Goal: Information Seeking & Learning: Learn about a topic

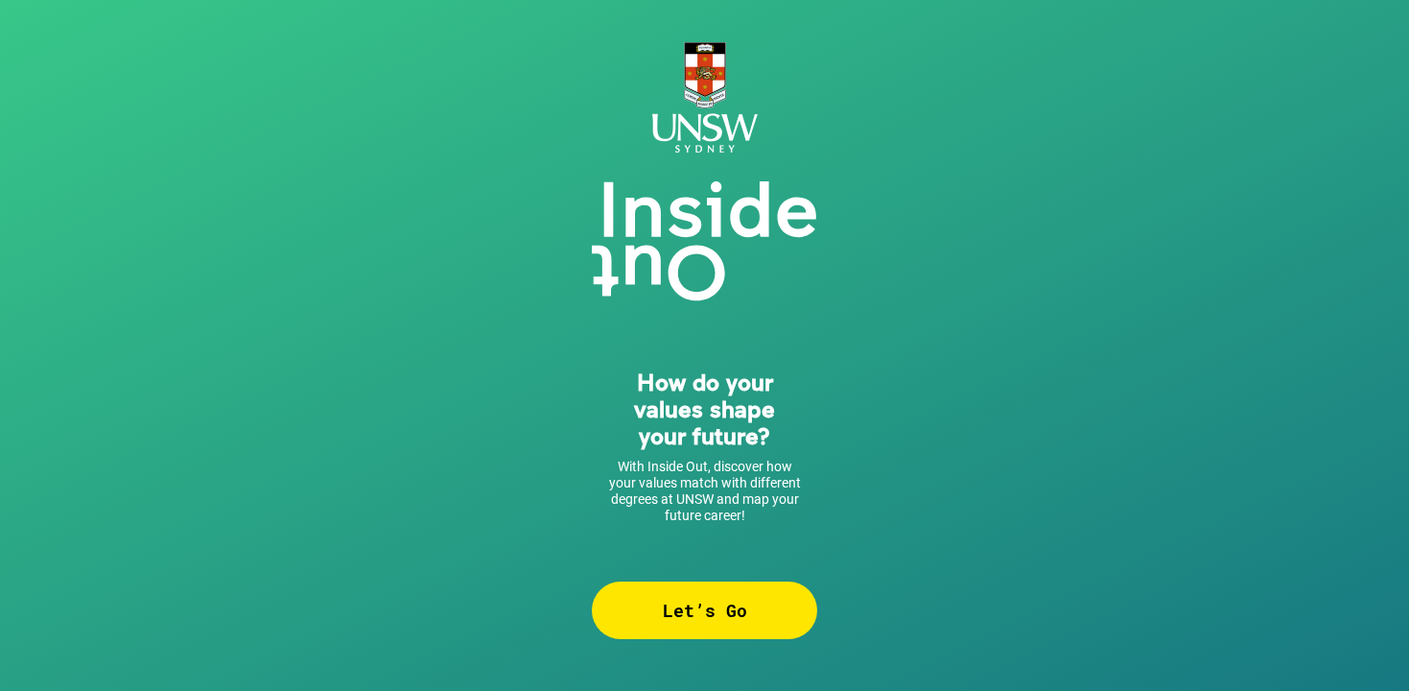
click at [757, 597] on div "Let’s Go" at bounding box center [704, 610] width 225 height 58
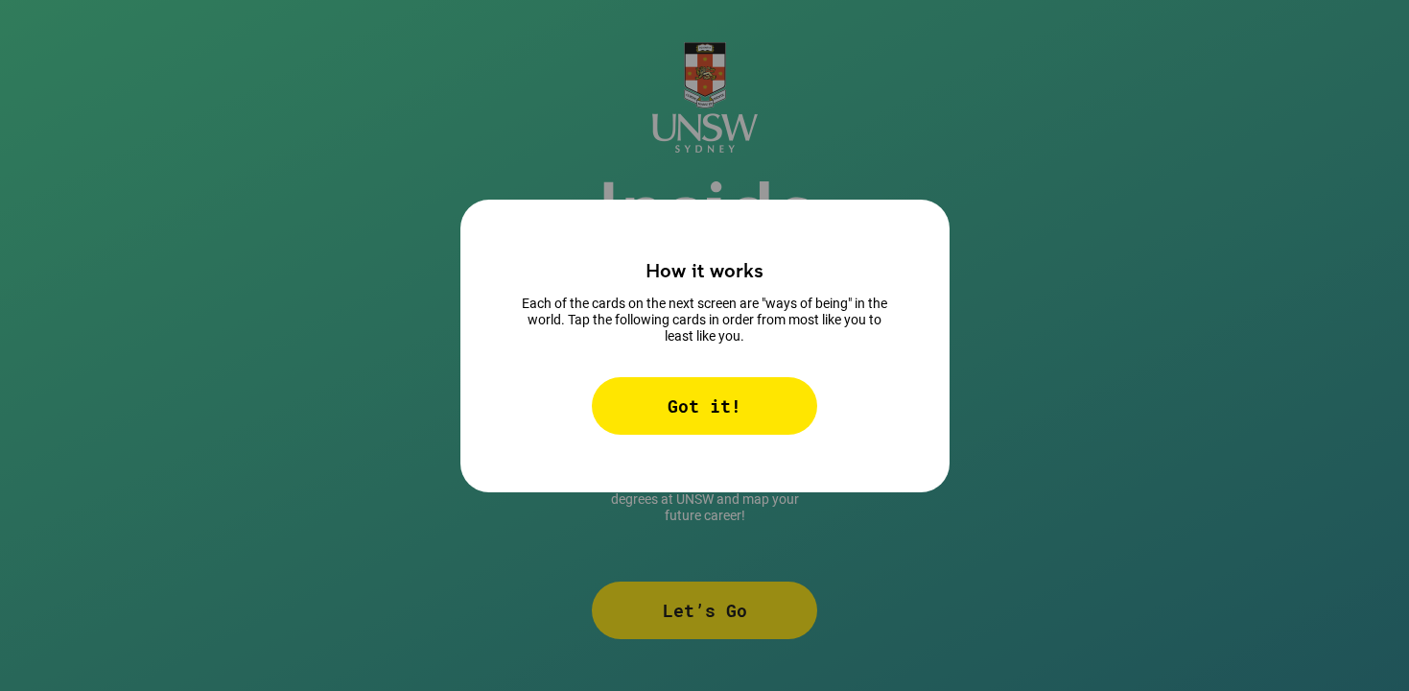
click at [765, 383] on div "Got it!" at bounding box center [704, 406] width 225 height 58
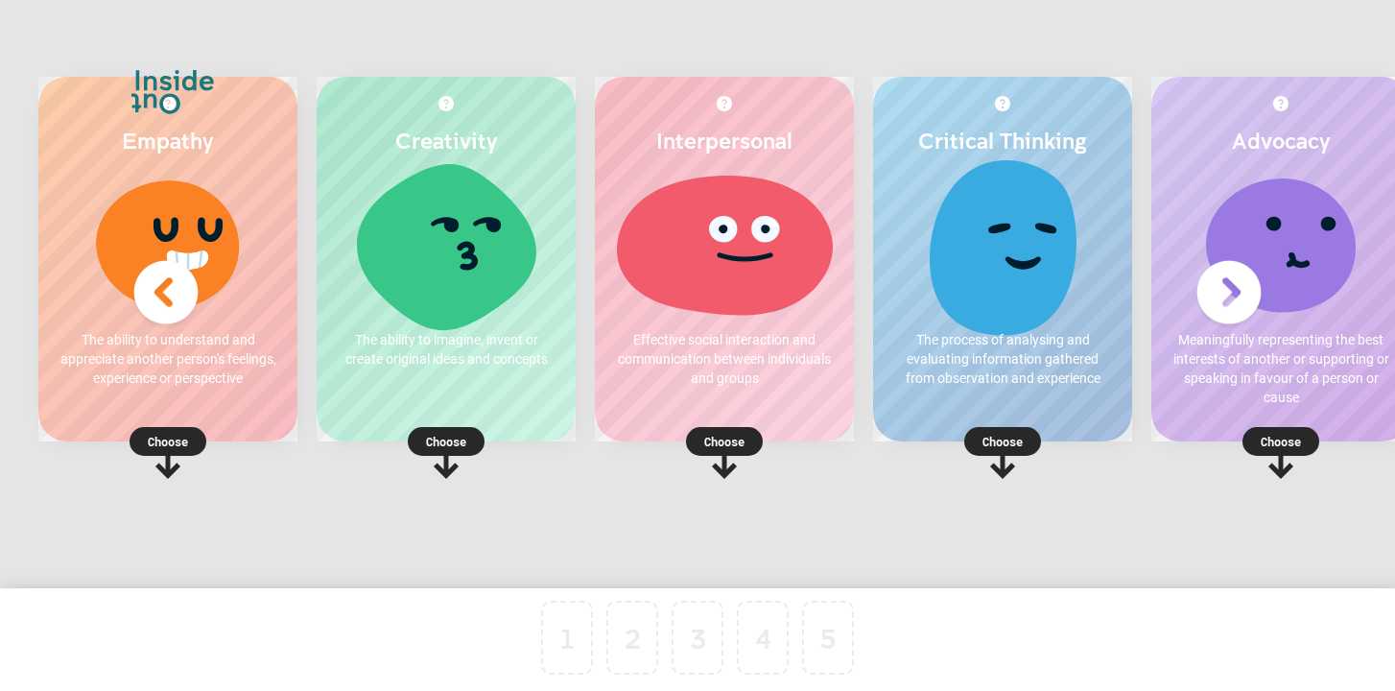
click at [176, 426] on div "Empathy The ability to understand and appreciate another person's feelings, exp…" at bounding box center [167, 259] width 259 height 365
click at [185, 454] on rect at bounding box center [168, 441] width 77 height 29
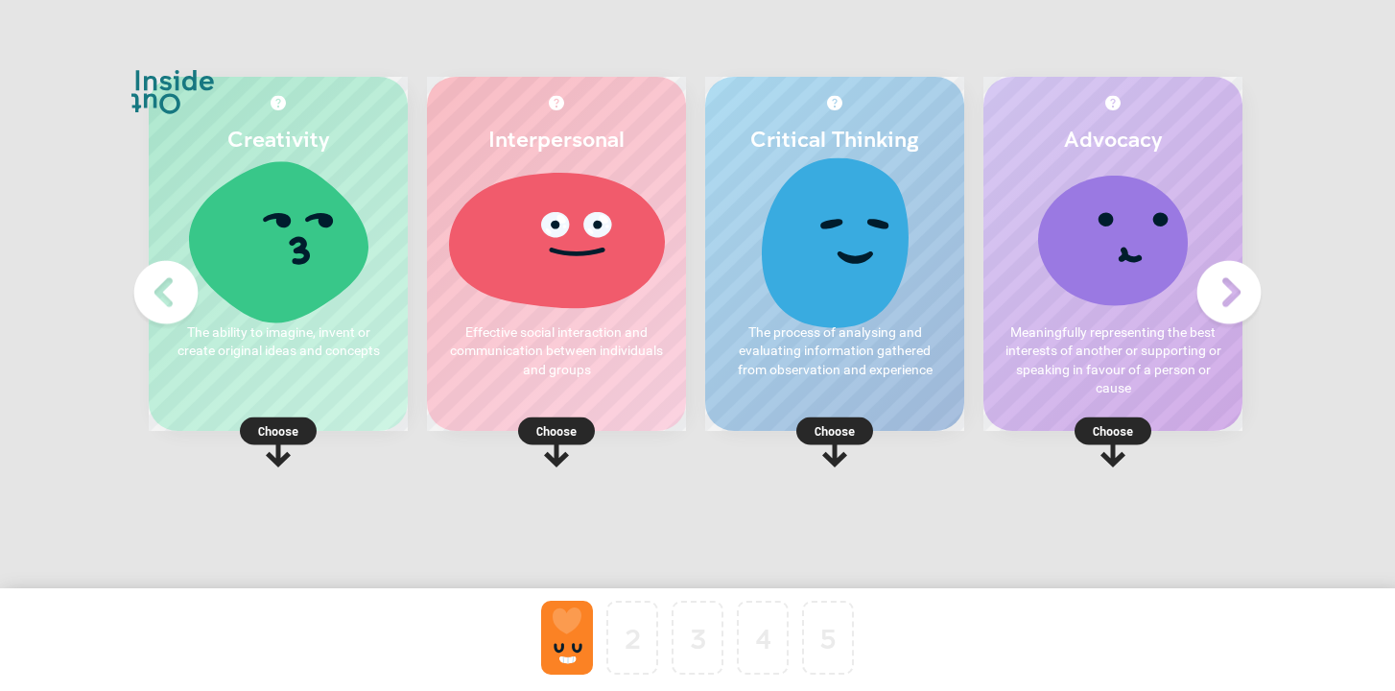
click at [544, 618] on div at bounding box center [567, 638] width 52 height 74
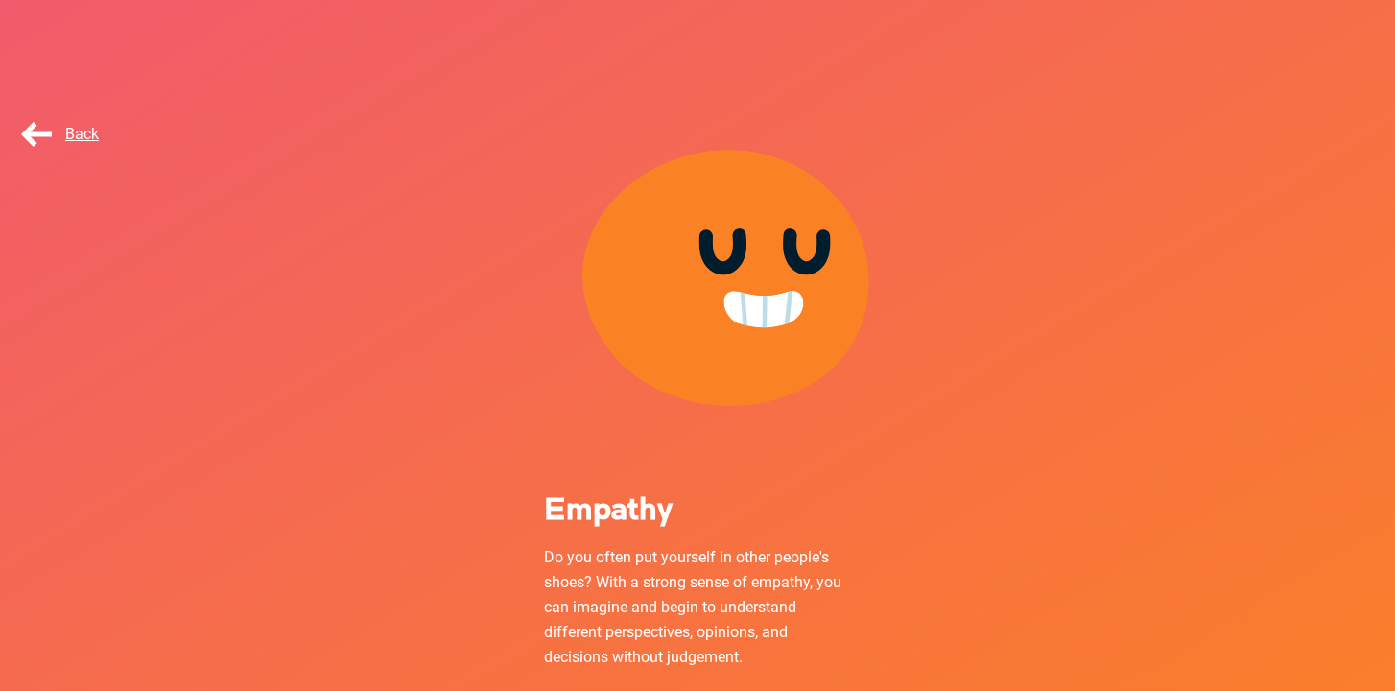
click at [57, 142] on span "Back" at bounding box center [58, 134] width 82 height 18
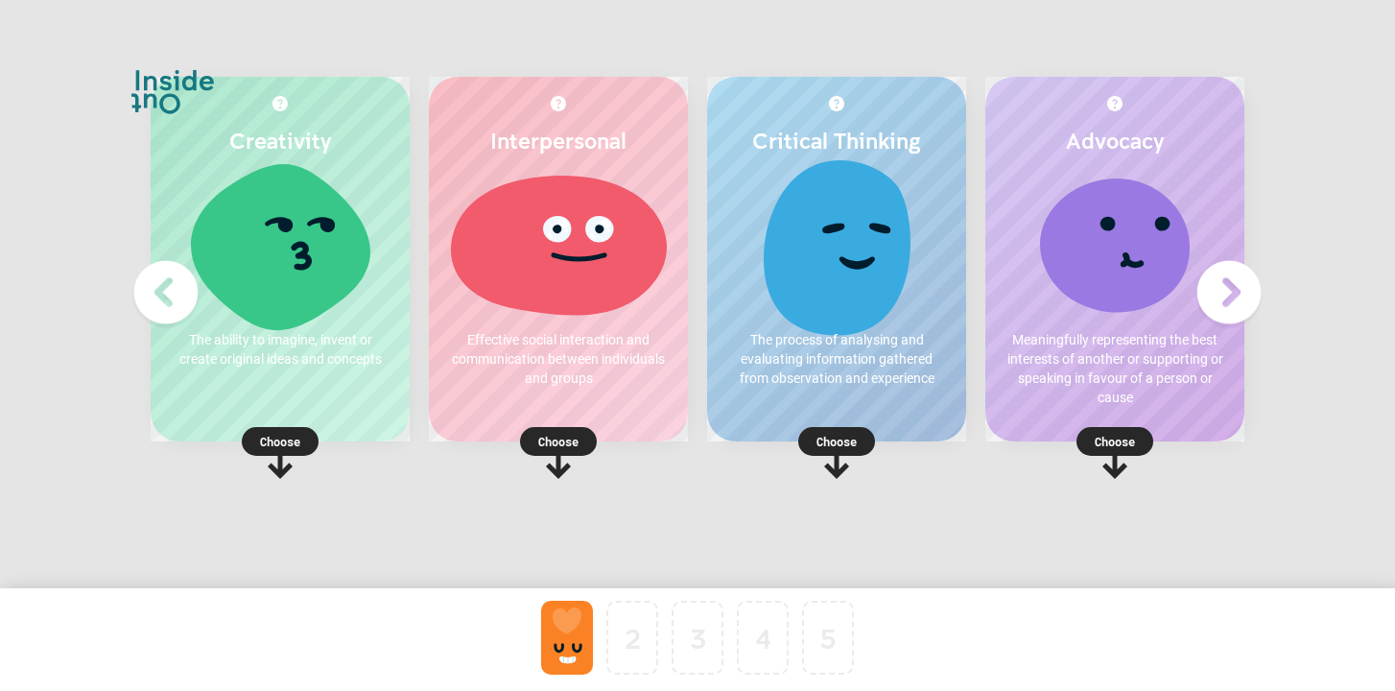
click at [555, 655] on div at bounding box center [567, 638] width 52 height 74
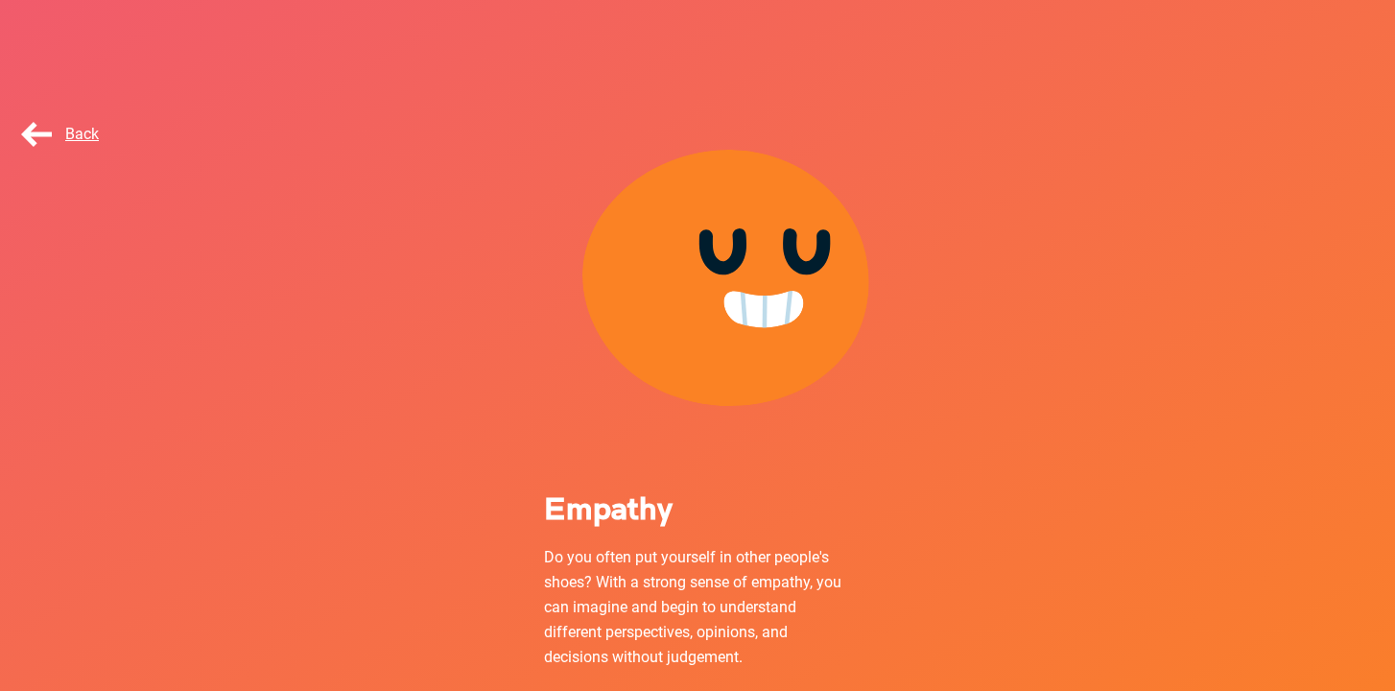
click at [61, 135] on span "Back" at bounding box center [58, 134] width 82 height 18
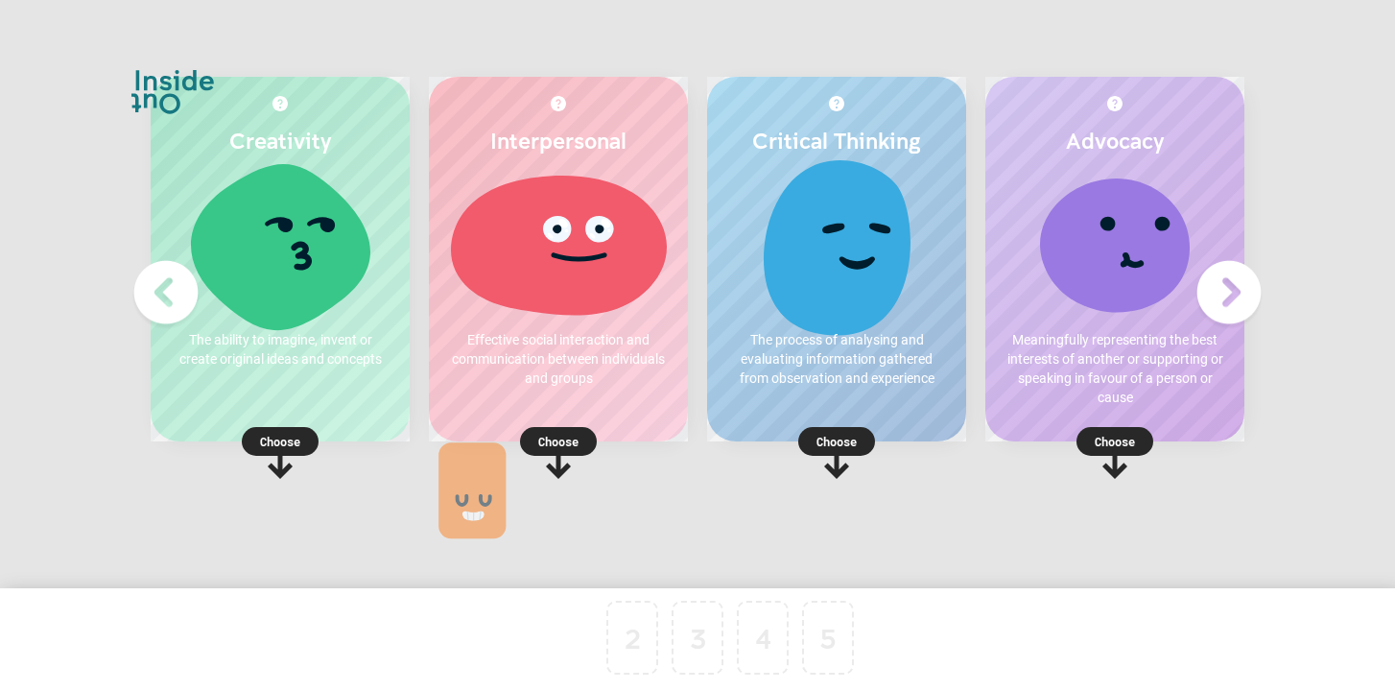
drag, startPoint x: 579, startPoint y: 654, endPoint x: 151, endPoint y: 68, distance: 726.3
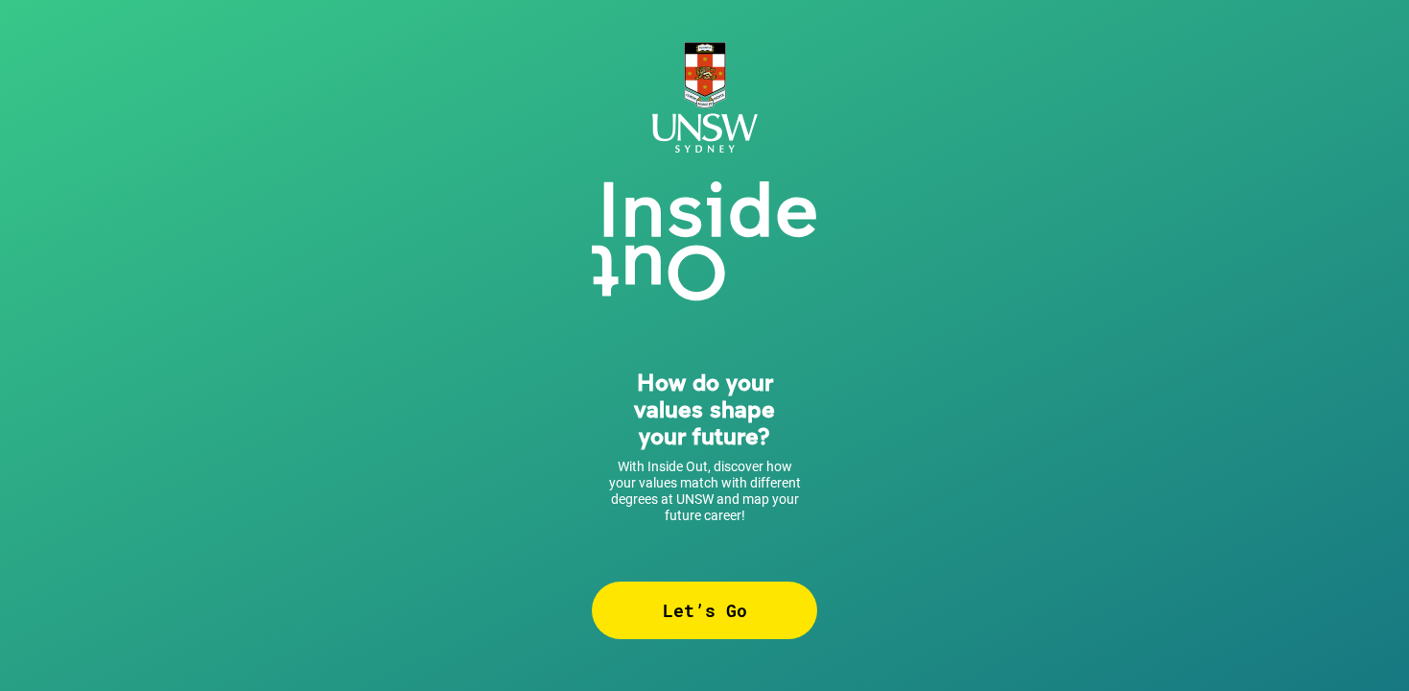
click at [771, 632] on div "Let’s Go" at bounding box center [704, 610] width 225 height 58
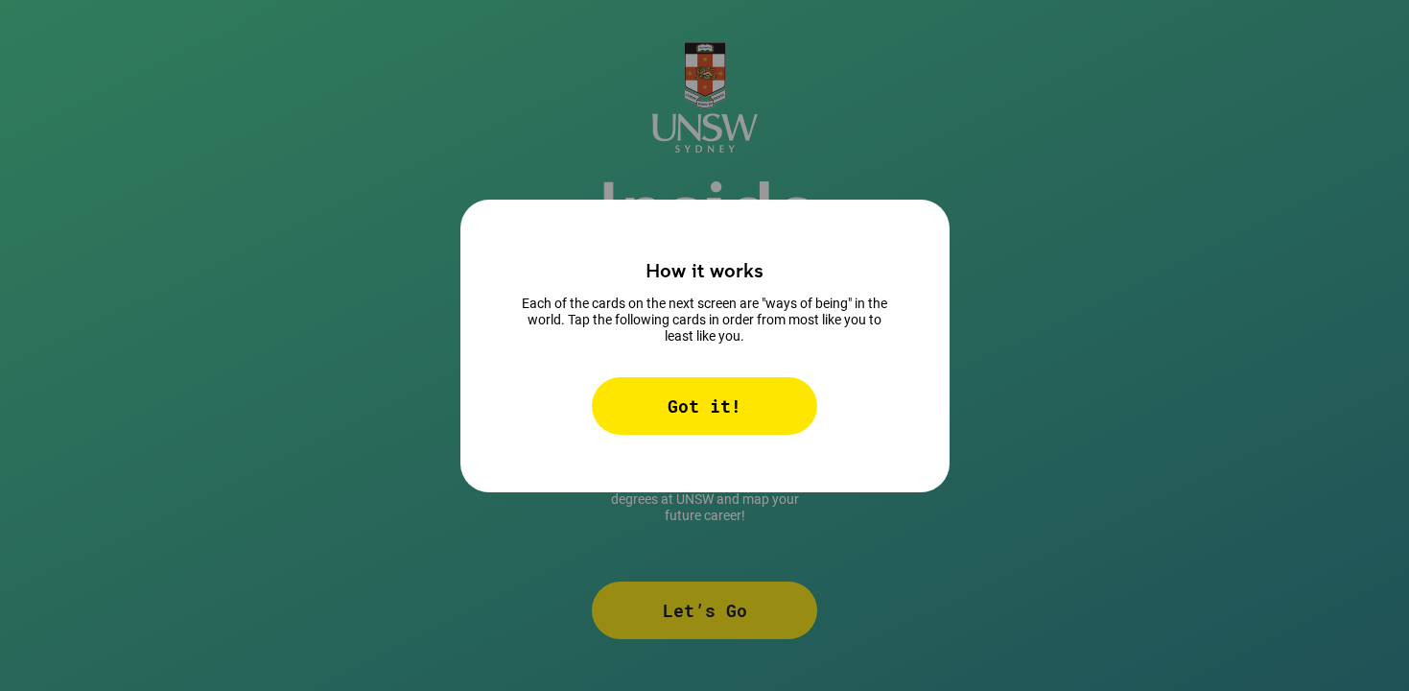
click at [726, 421] on div "Got it!" at bounding box center [704, 406] width 225 height 58
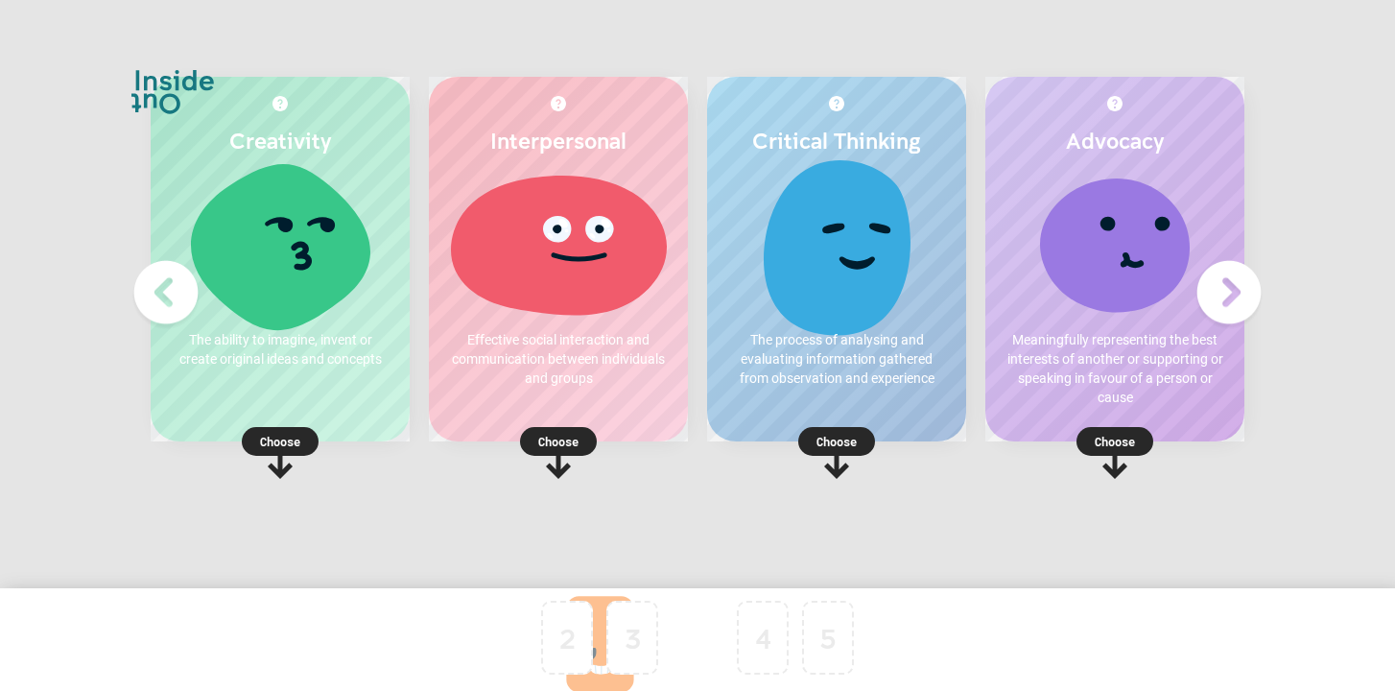
drag, startPoint x: 573, startPoint y: 625, endPoint x: 715, endPoint y: 648, distance: 143.7
drag, startPoint x: 696, startPoint y: 644, endPoint x: 561, endPoint y: 628, distance: 135.2
drag, startPoint x: 539, startPoint y: 633, endPoint x: 561, endPoint y: 631, distance: 22.1
click at [561, 631] on div at bounding box center [569, 638] width 65 height 74
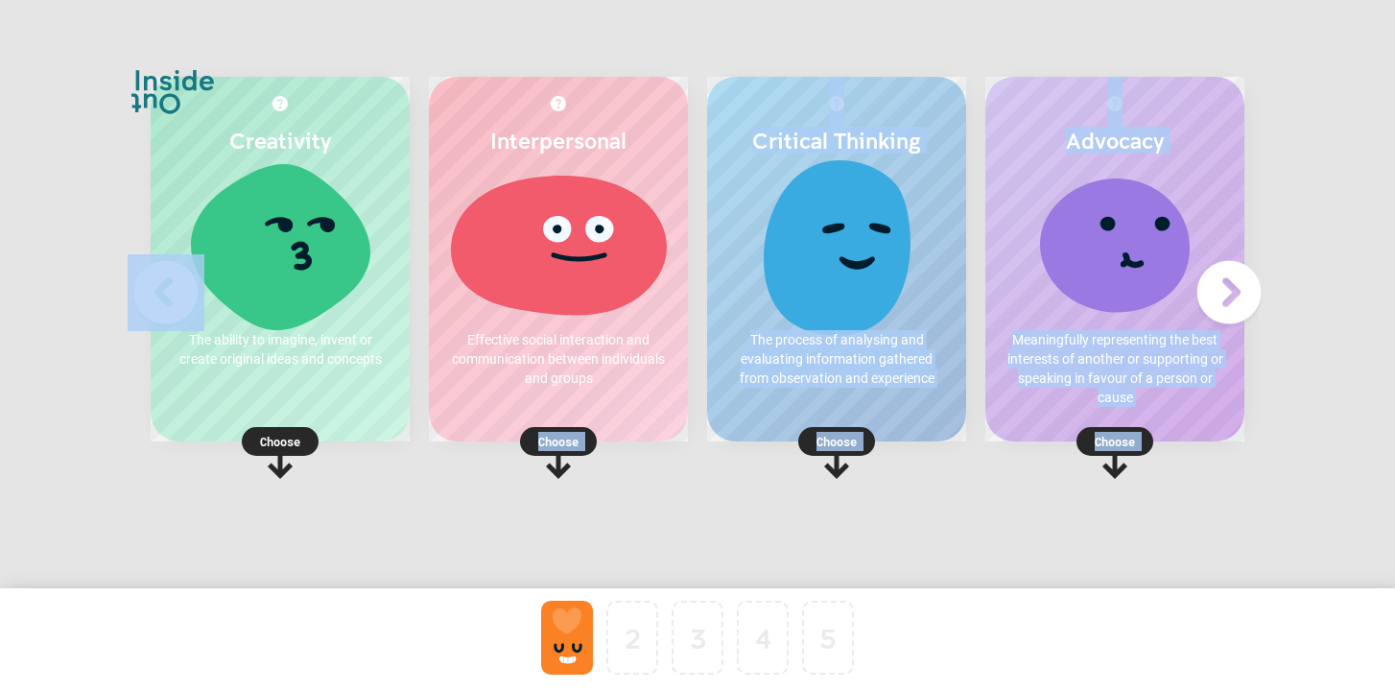
drag, startPoint x: 546, startPoint y: 427, endPoint x: 598, endPoint y: 578, distance: 159.3
click at [597, 587] on div "Creativity The ability to imagine, invent or create original ideas and concepts…" at bounding box center [697, 360] width 1395 height 720
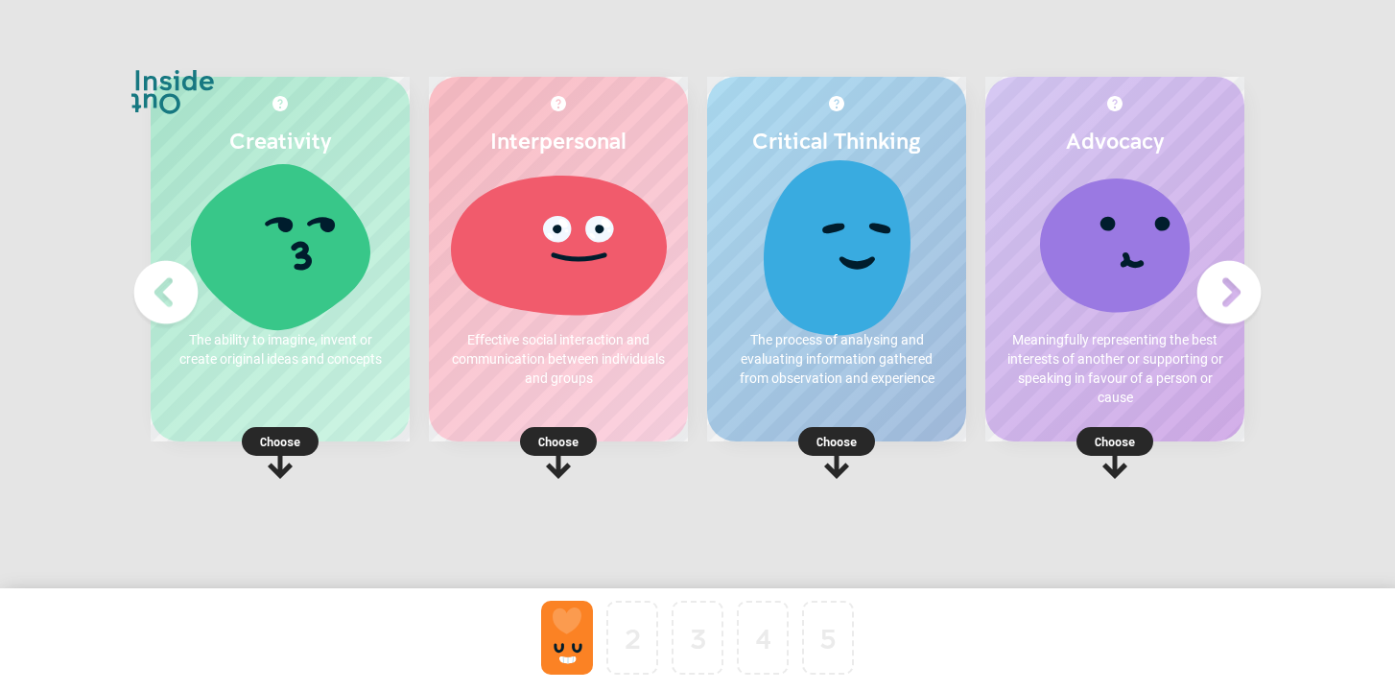
click at [552, 448] on p "Choose" at bounding box center [558, 441] width 259 height 19
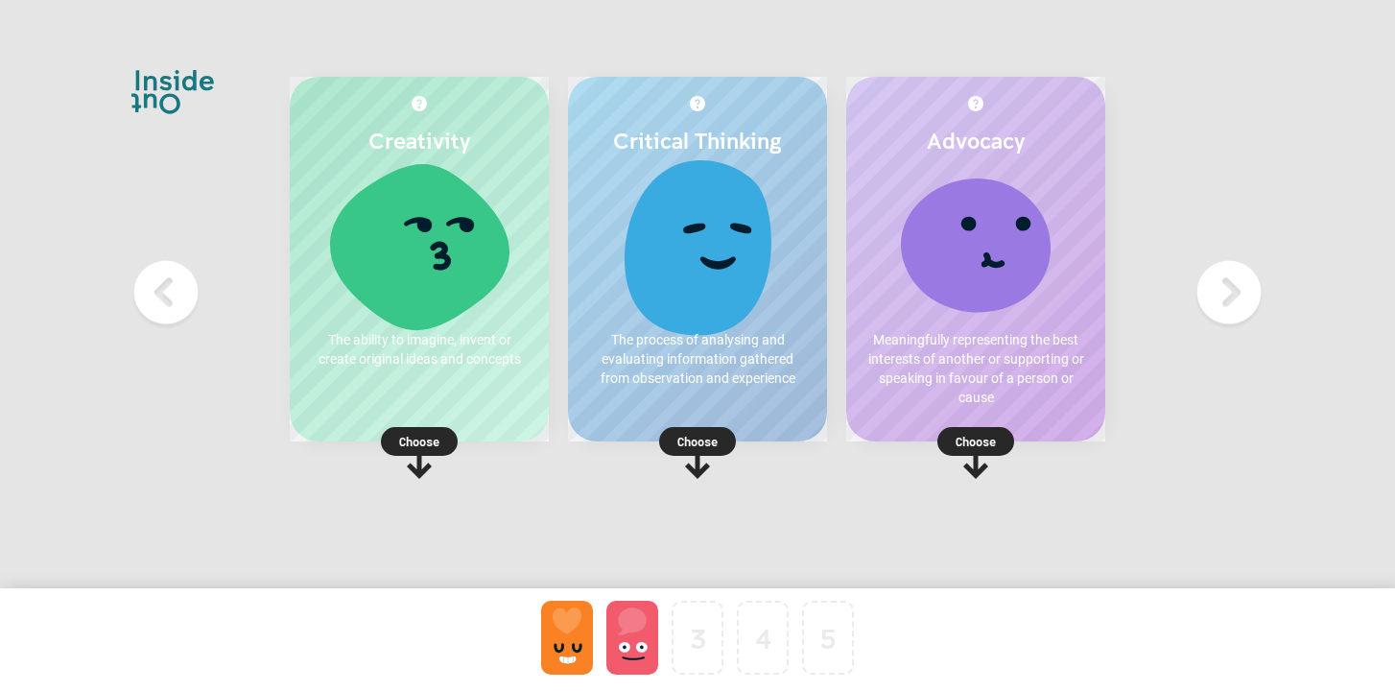
click at [973, 441] on p "Choose" at bounding box center [975, 441] width 259 height 19
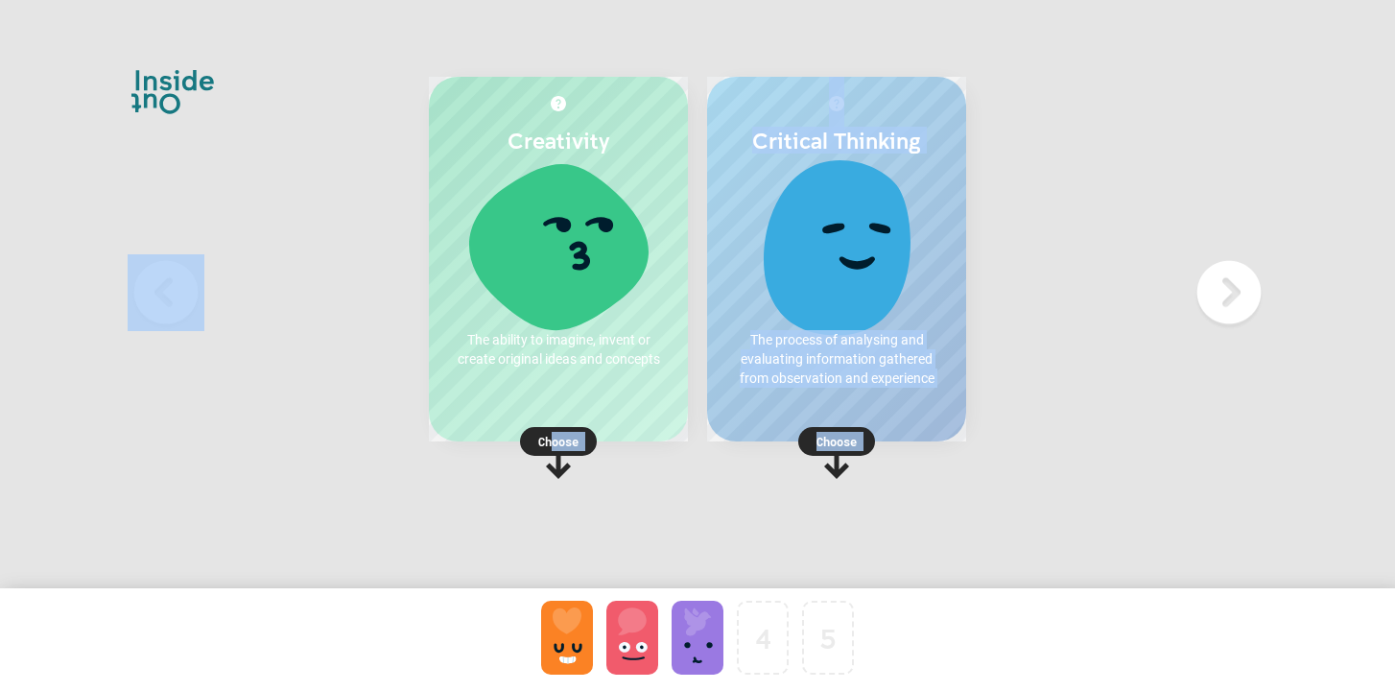
drag, startPoint x: 553, startPoint y: 435, endPoint x: 778, endPoint y: 603, distance: 281.7
click at [778, 604] on div "Creativity The ability to imagine, invent or create original ideas and concepts…" at bounding box center [697, 360] width 1395 height 720
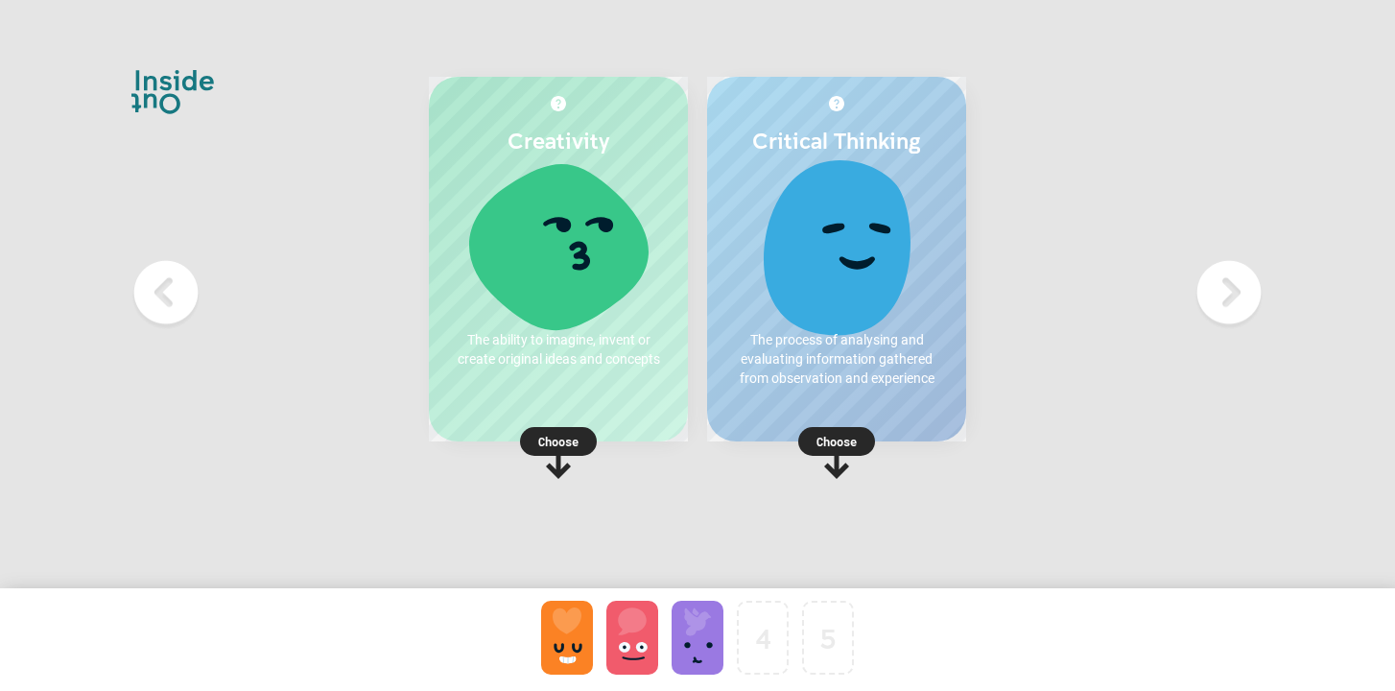
click at [526, 429] on icon at bounding box center [558, 453] width 77 height 52
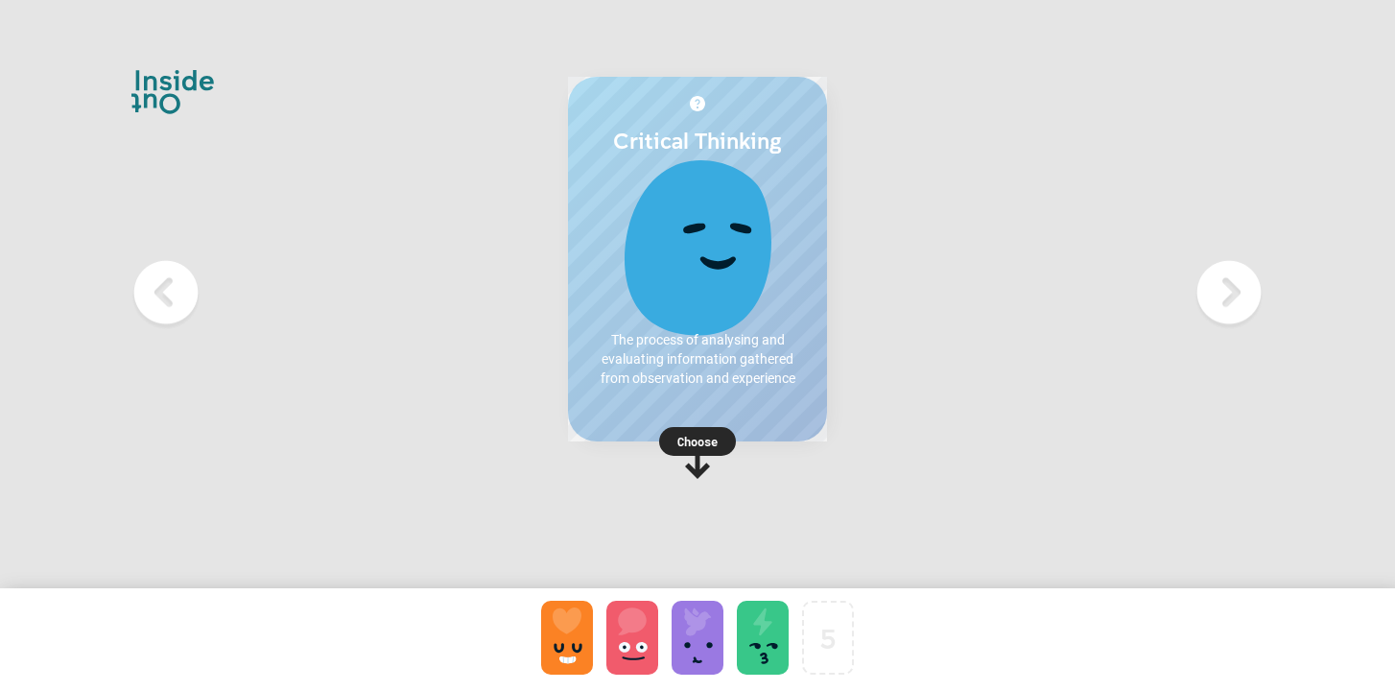
click at [673, 437] on rect at bounding box center [697, 441] width 77 height 29
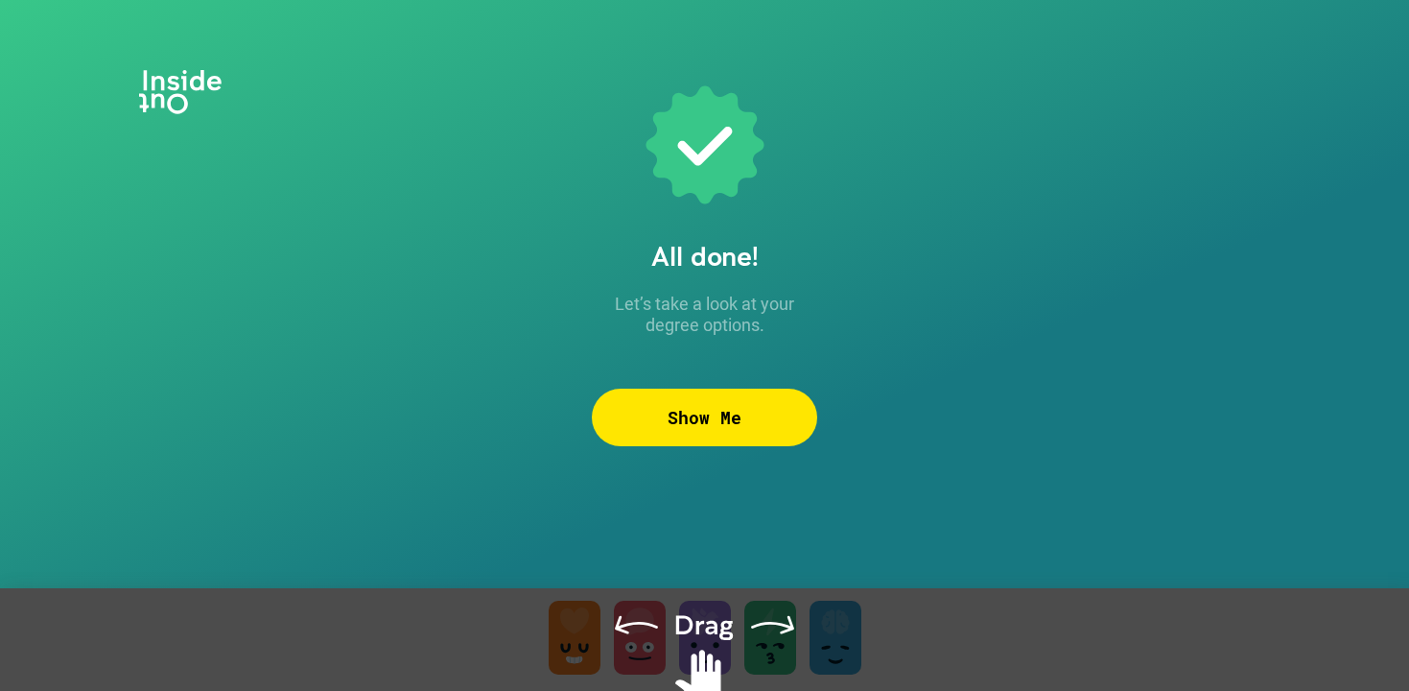
click at [798, 423] on div "Show Me" at bounding box center [704, 418] width 225 height 58
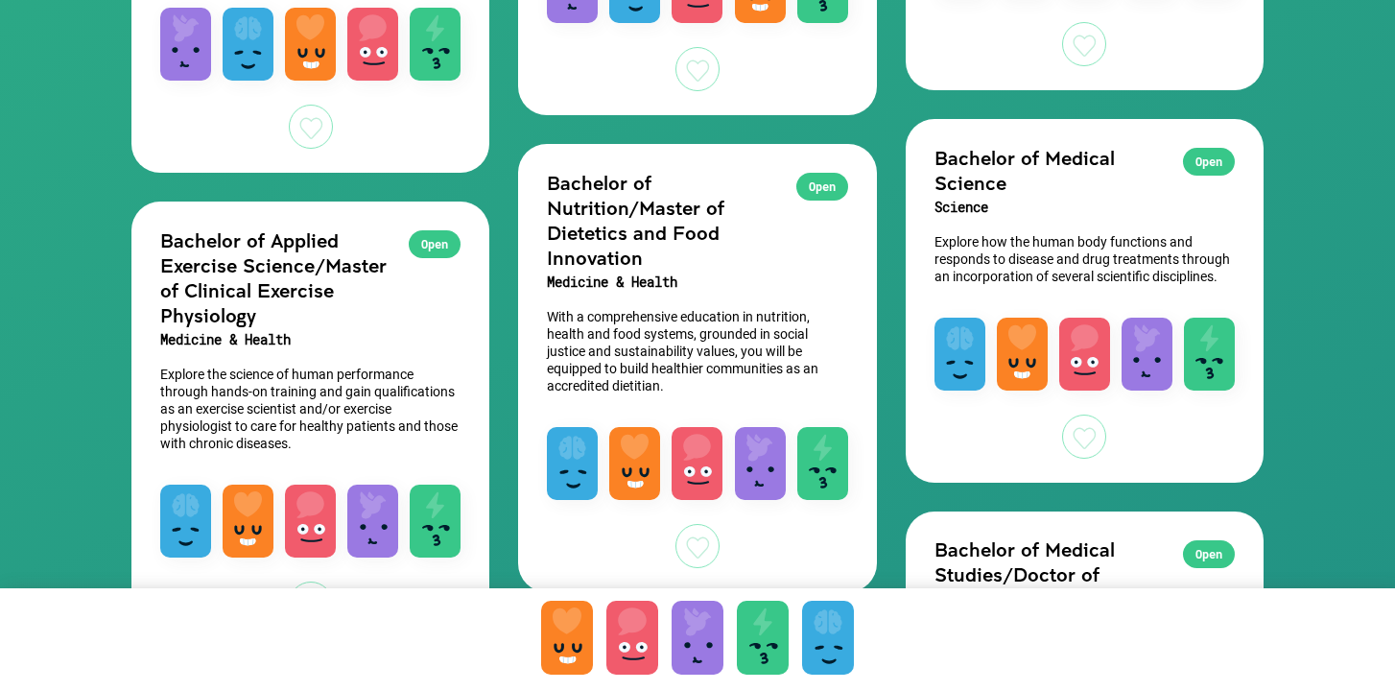
scroll to position [1668, 0]
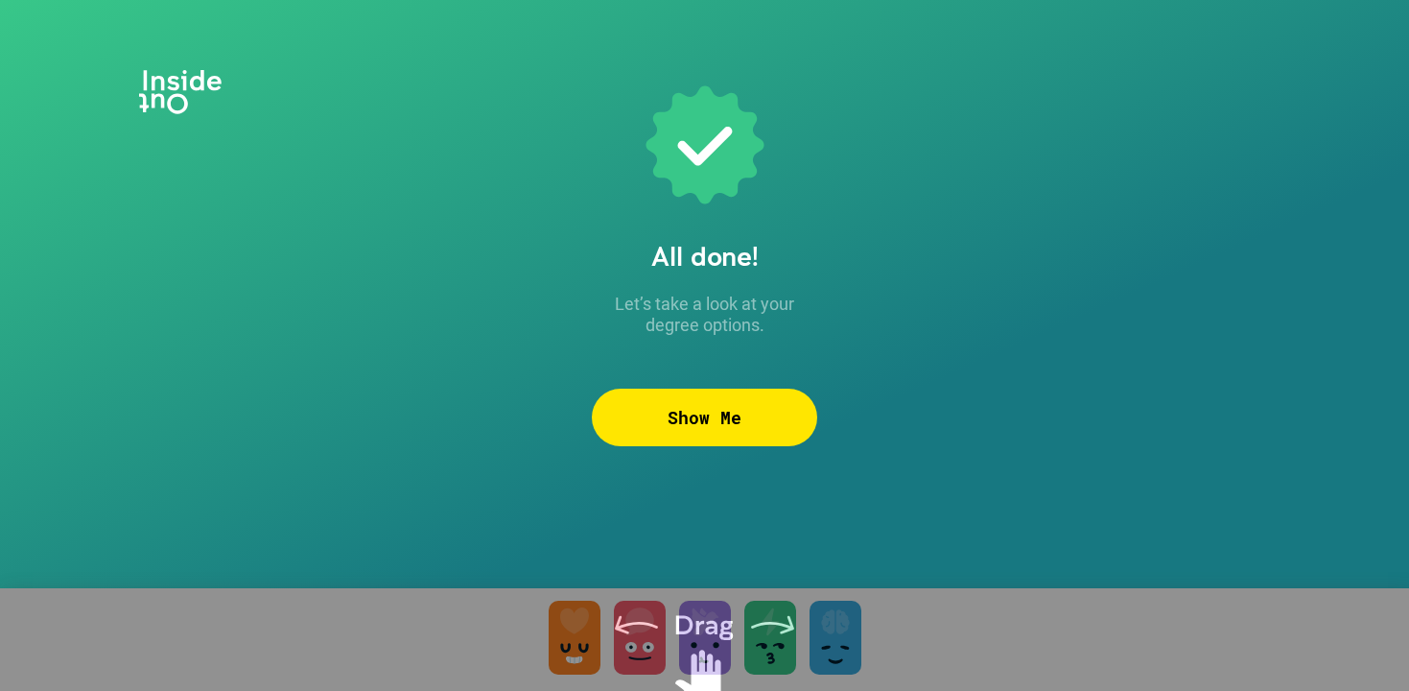
click at [767, 427] on div "Show Me" at bounding box center [704, 418] width 225 height 58
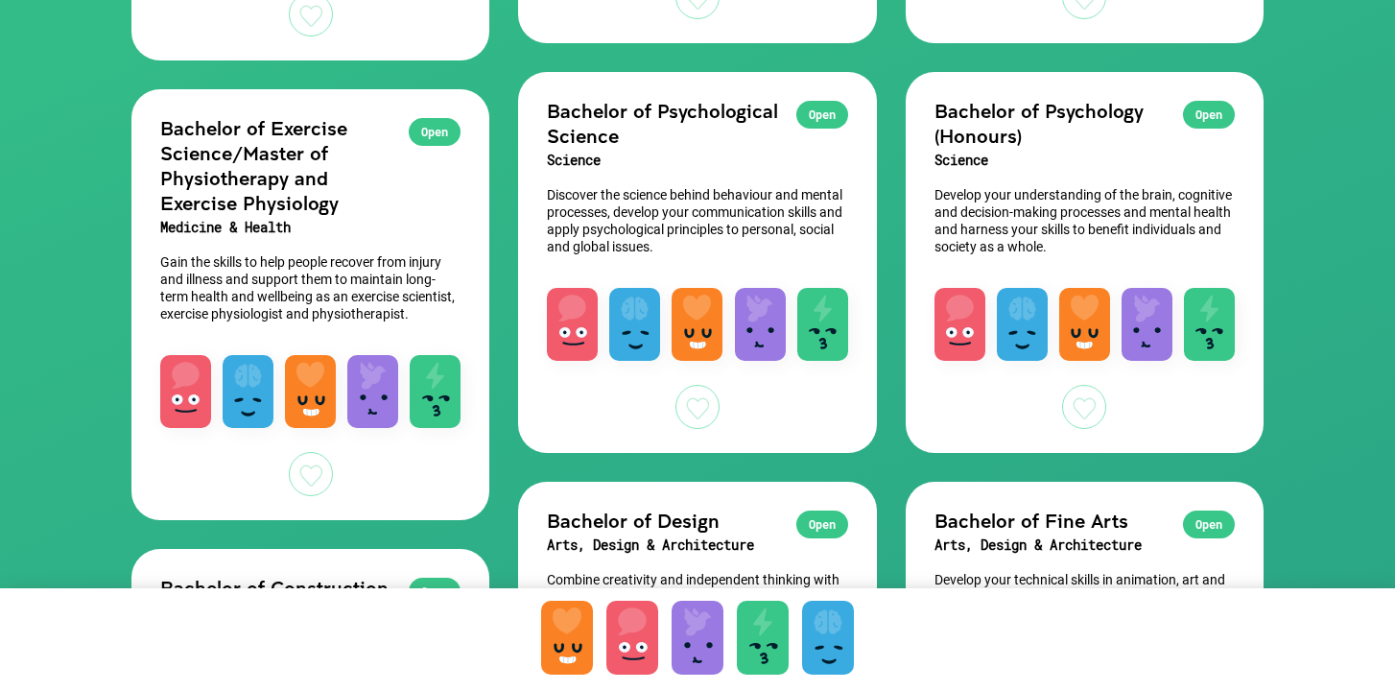
scroll to position [649, 0]
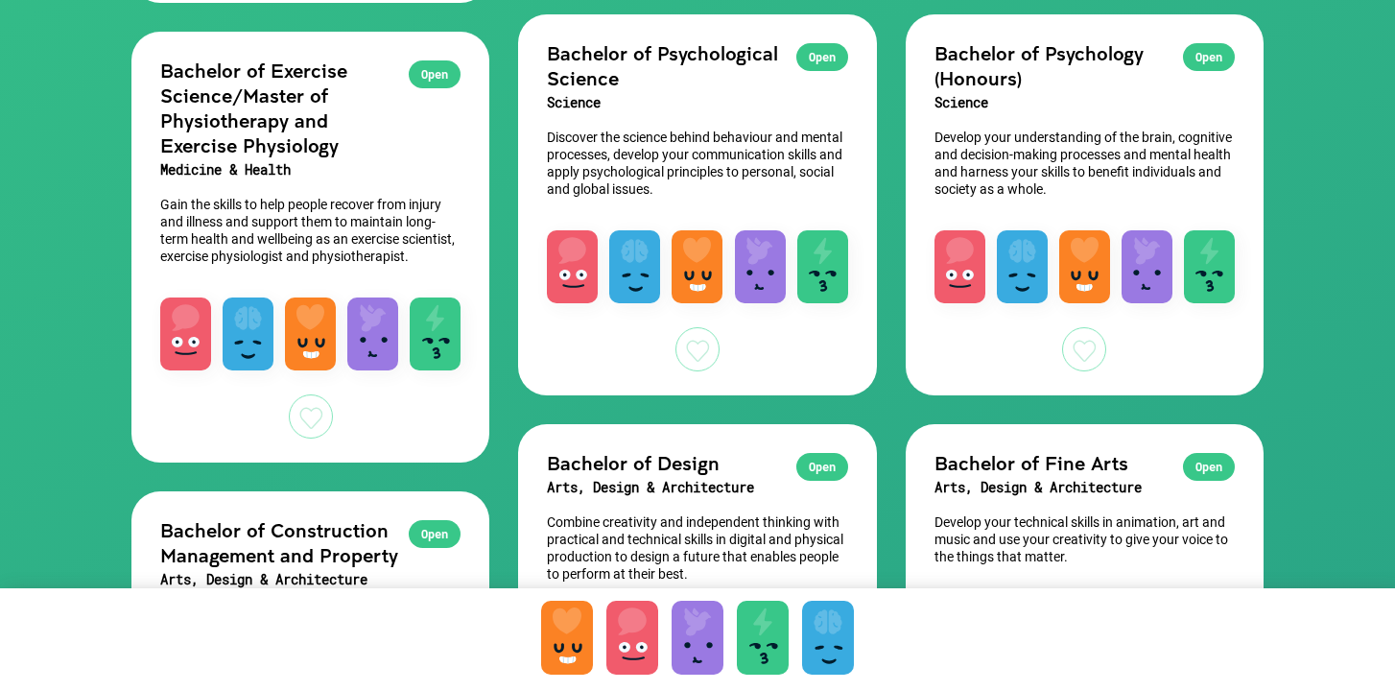
click at [357, 242] on p "Gain the skills to help people recover from injury and illness and support them…" at bounding box center [310, 230] width 300 height 69
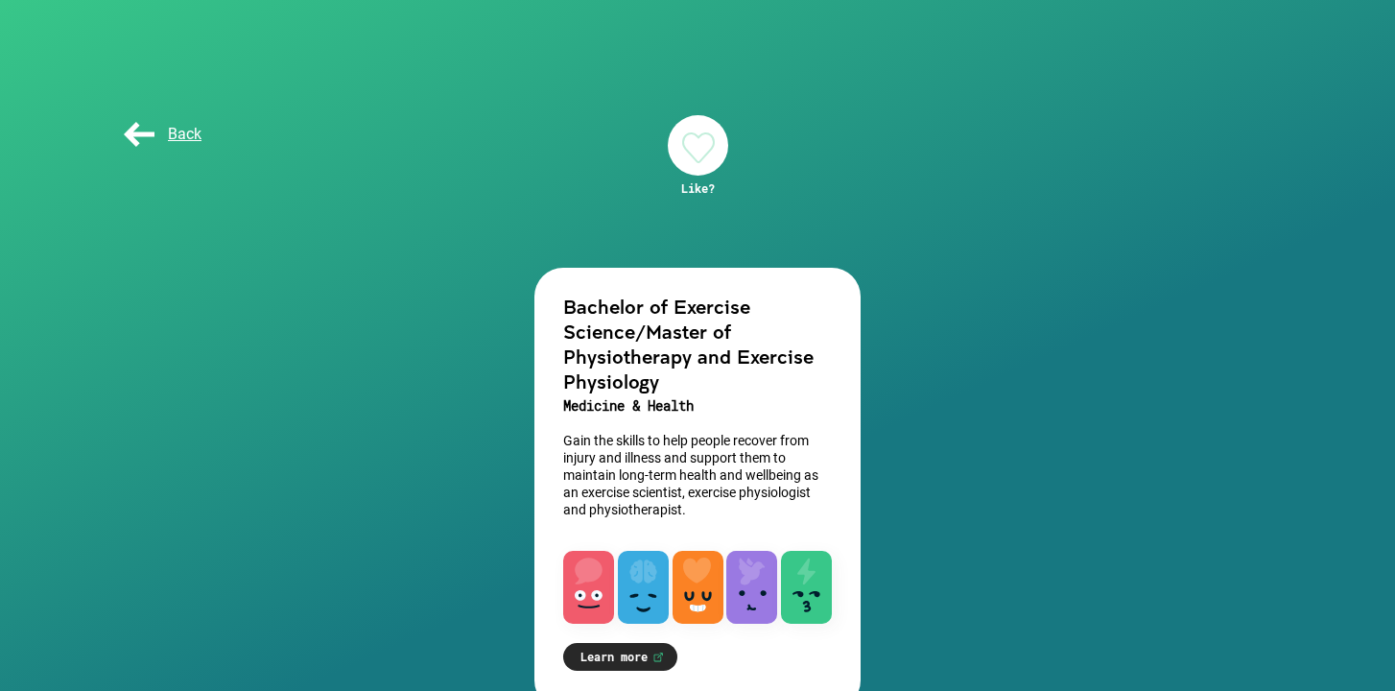
click at [623, 658] on link "Learn more" at bounding box center [620, 657] width 114 height 28
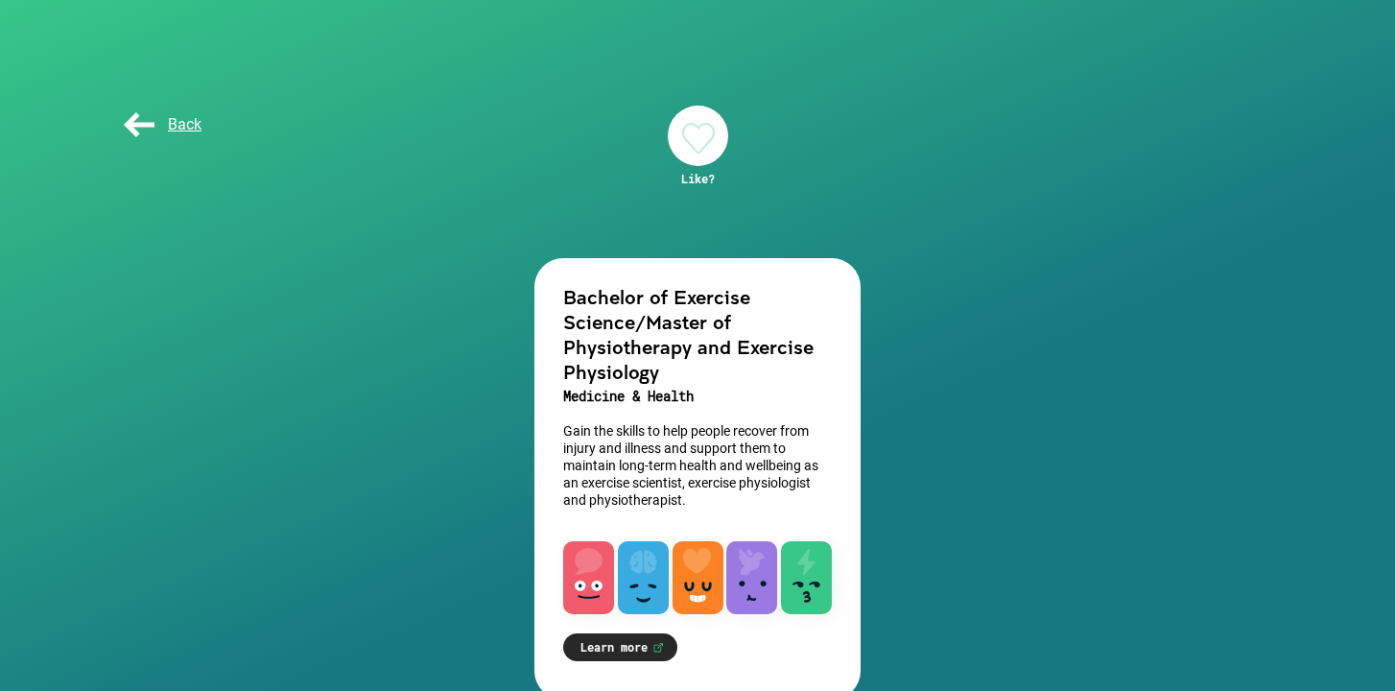
scroll to position [46, 0]
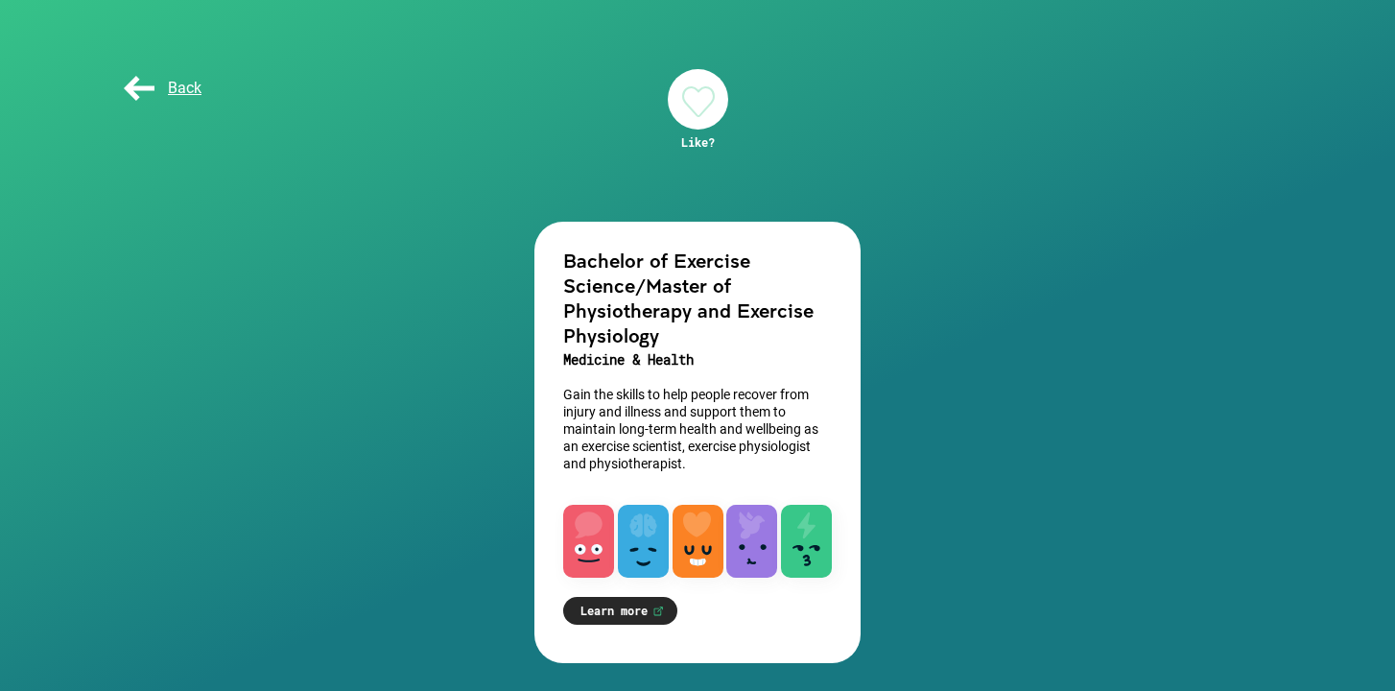
click at [172, 89] on span "Back" at bounding box center [161, 88] width 82 height 18
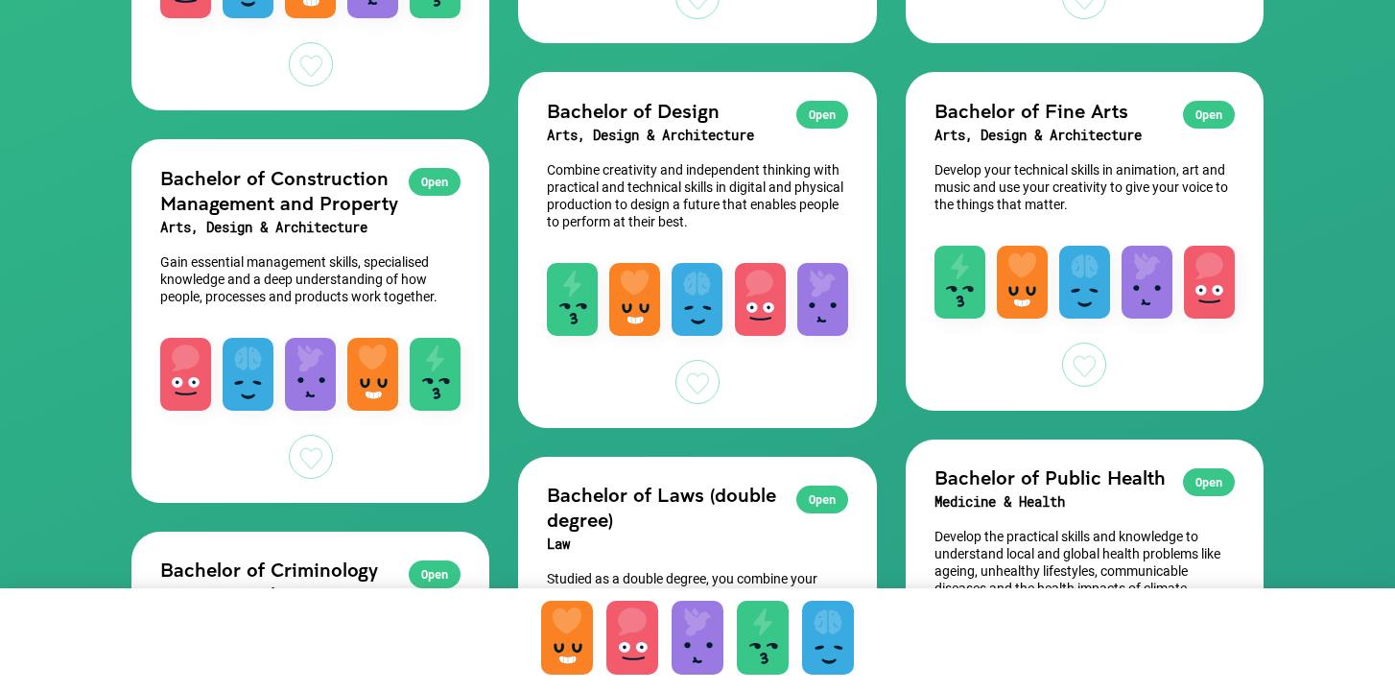
scroll to position [990, 0]
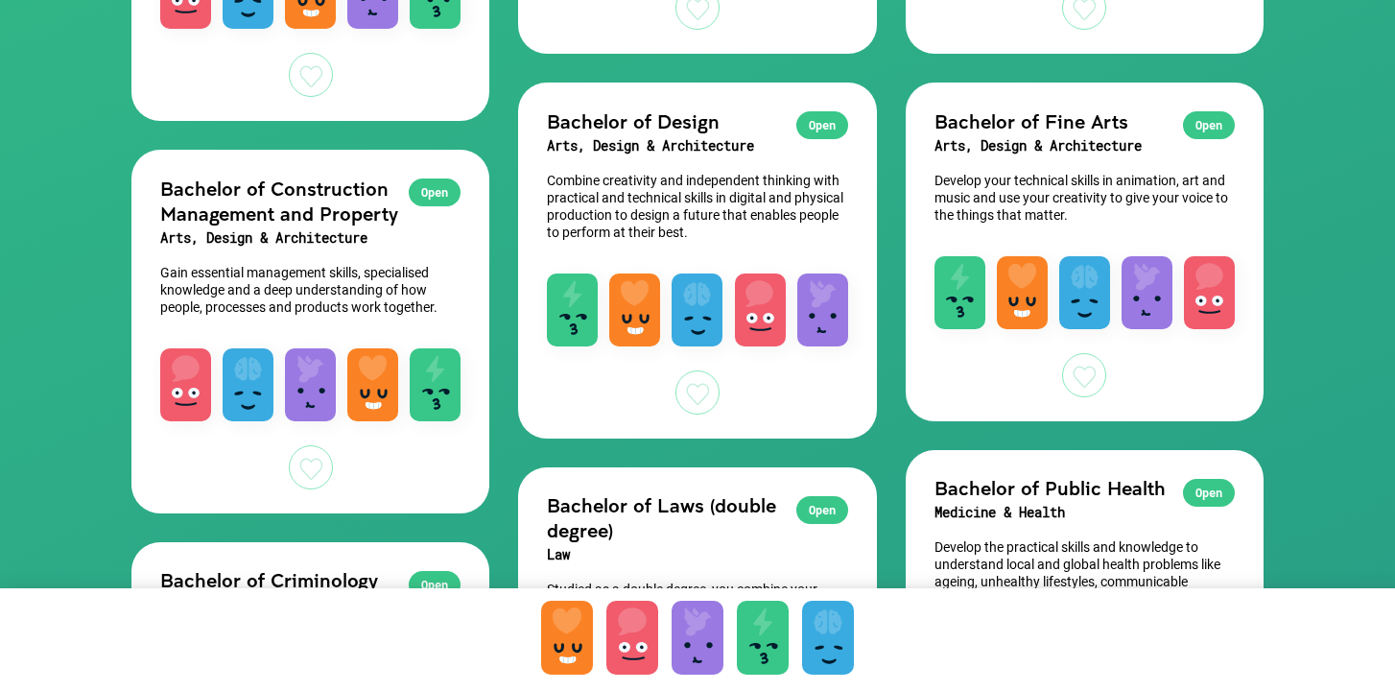
click at [714, 163] on div "Open Bachelor of Design Arts, Design & Architecture Combine creativity and inde…" at bounding box center [697, 169] width 358 height 172
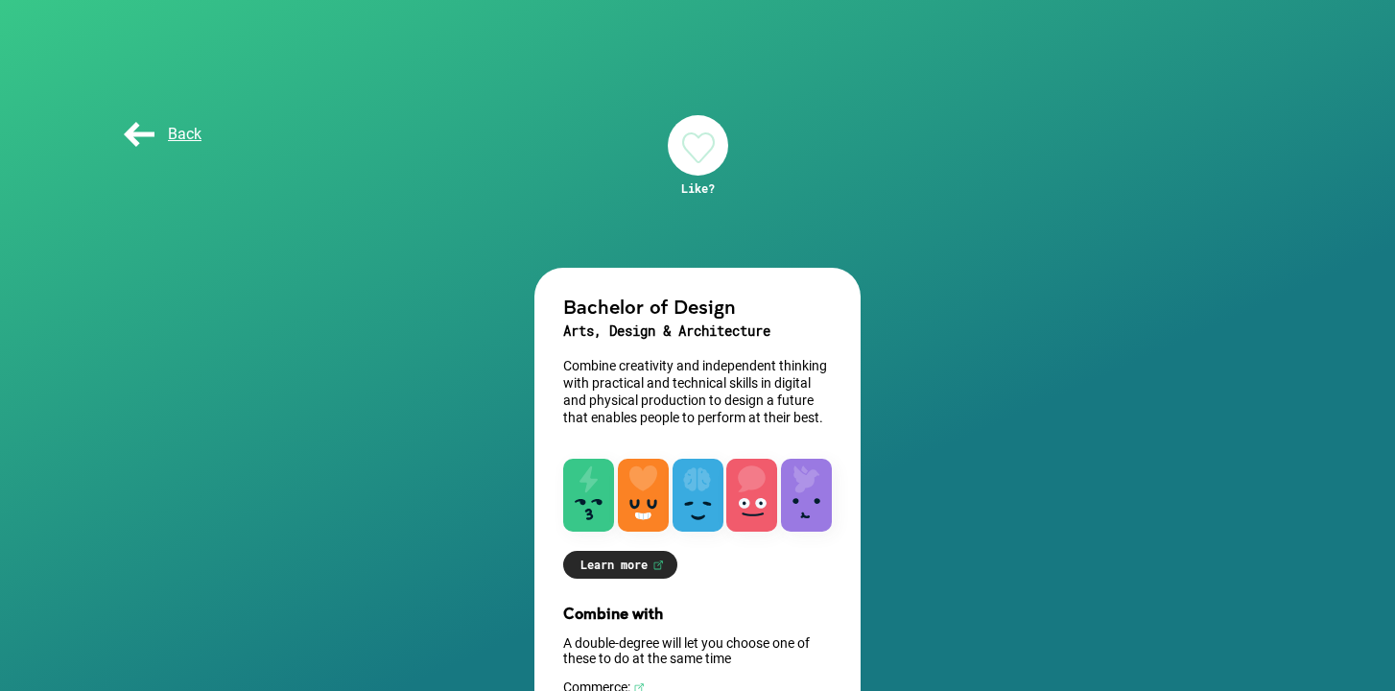
scroll to position [123, 0]
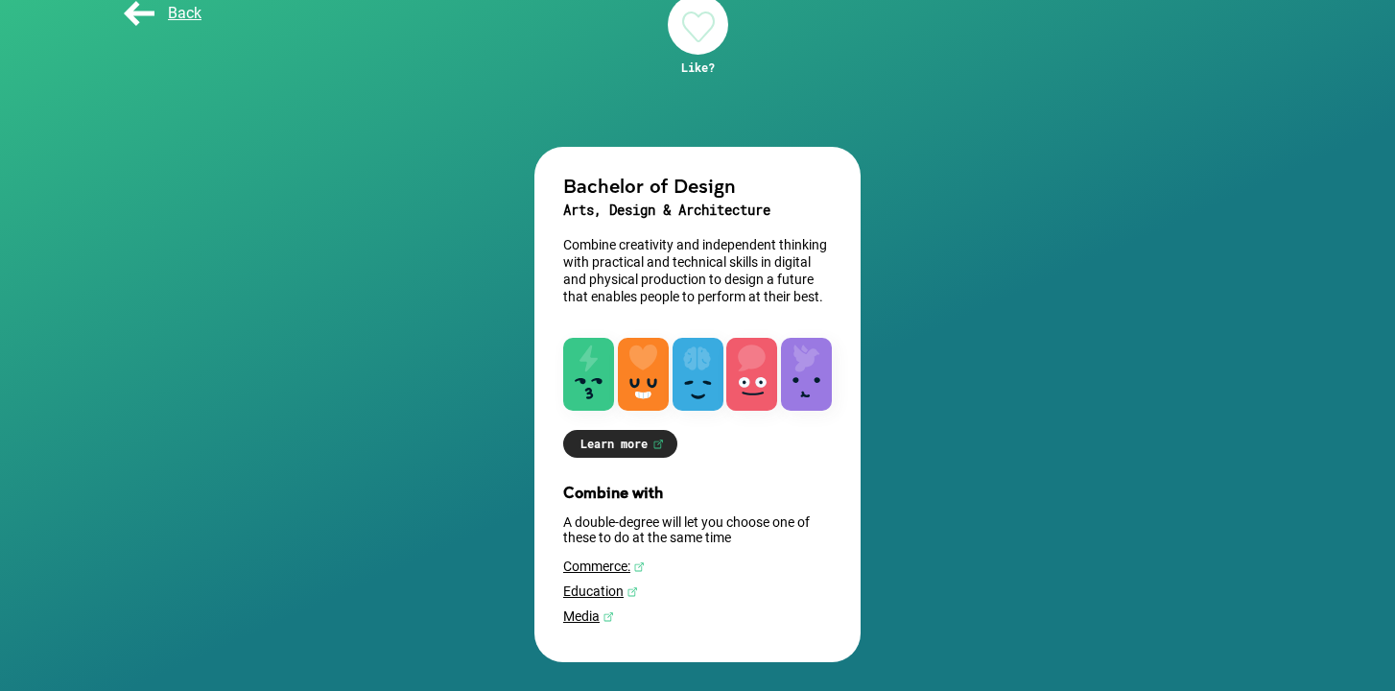
click at [187, 23] on div "Back" at bounding box center [168, 13] width 96 height 38
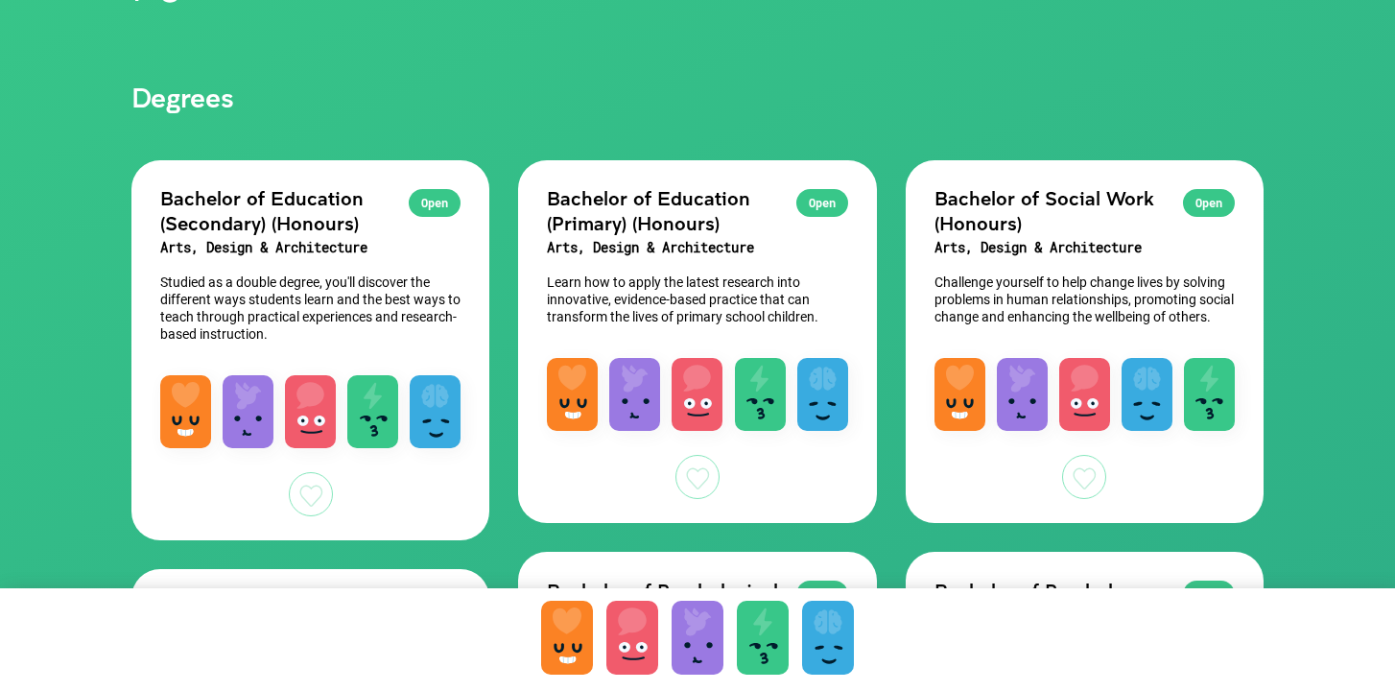
scroll to position [109, 0]
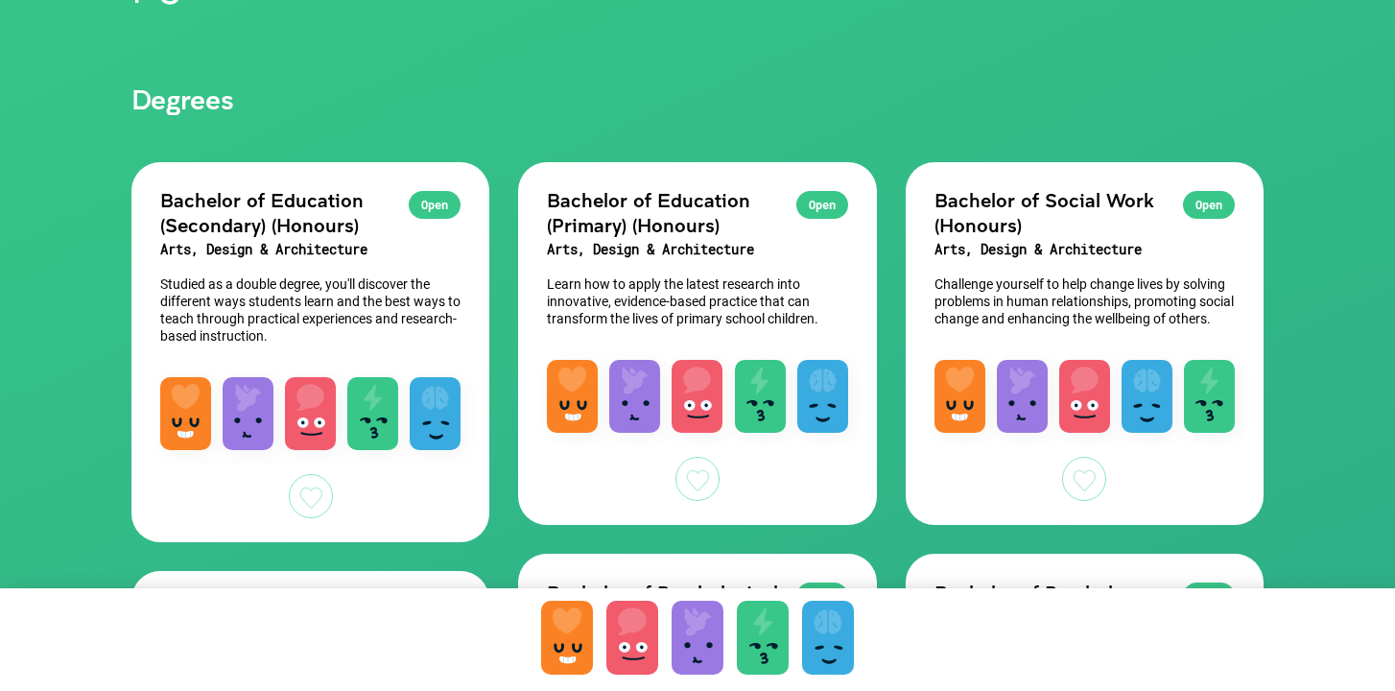
click at [683, 302] on p "Learn how to apply the latest research into innovative, evidence-based practice…" at bounding box center [697, 301] width 300 height 52
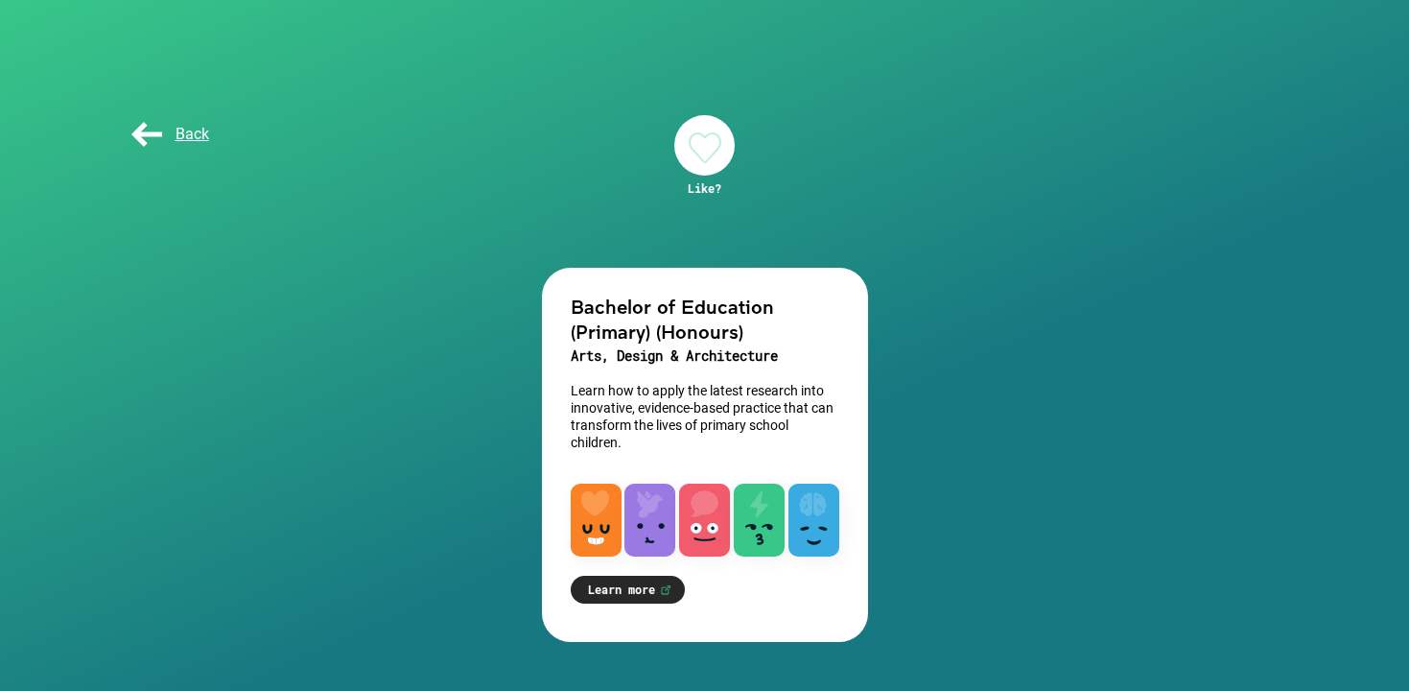
click at [131, 129] on span "Back" at bounding box center [169, 134] width 82 height 18
